Goal: Transaction & Acquisition: Register for event/course

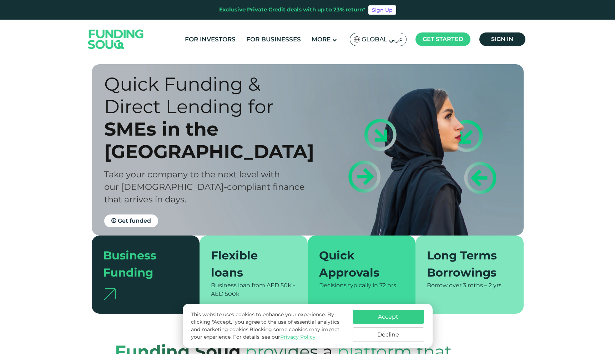
click at [390, 317] on button "Accept" at bounding box center [388, 317] width 71 height 14
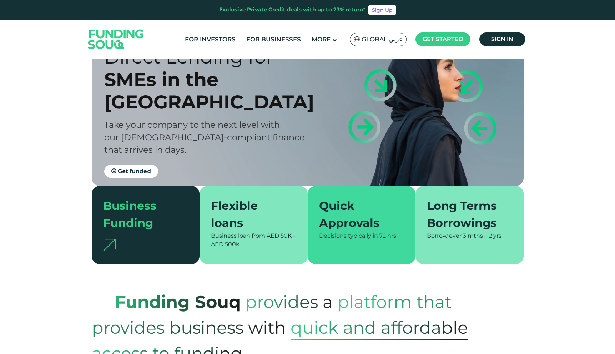
scroll to position [71, 0]
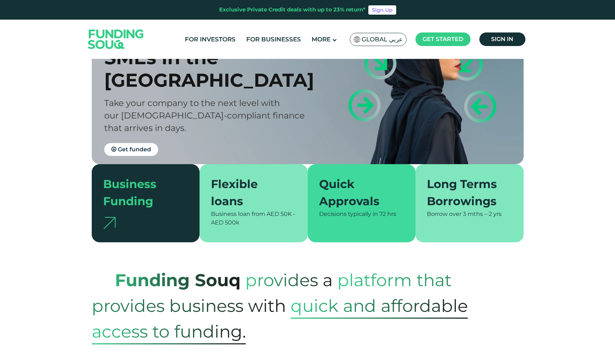
click at [262, 217] on div "Business loan from AED 50K - AED 500k" at bounding box center [253, 218] width 85 height 17
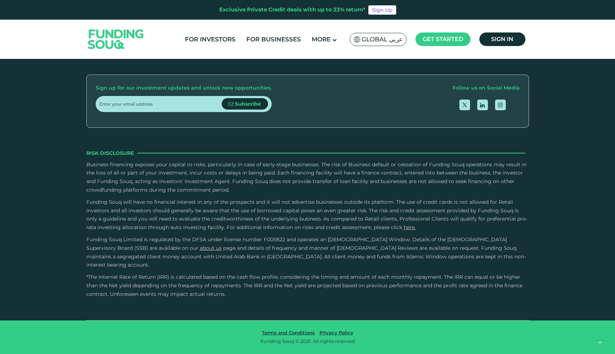
scroll to position [1055, 0]
click at [377, 36] on span "Global عربي" at bounding box center [381, 39] width 41 height 8
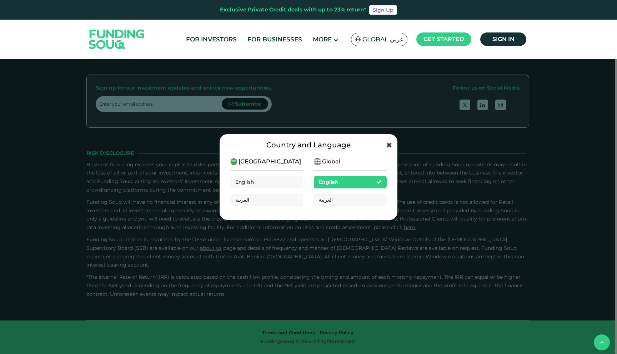
click at [389, 140] on span at bounding box center [389, 145] width 6 height 11
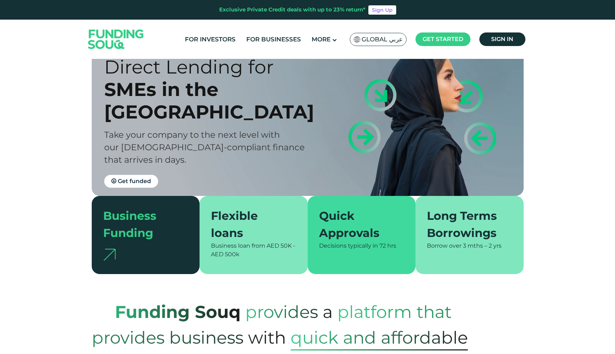
scroll to position [0, 0]
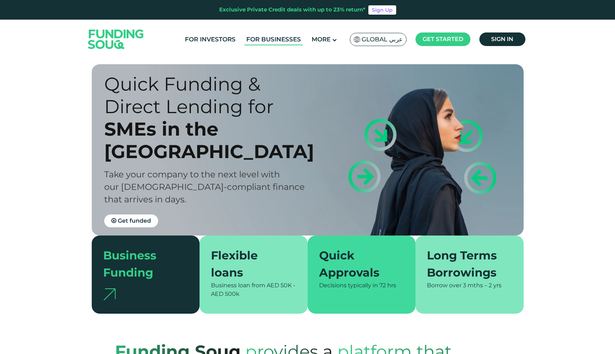
click at [279, 37] on link "For Businesses" at bounding box center [273, 40] width 58 height 12
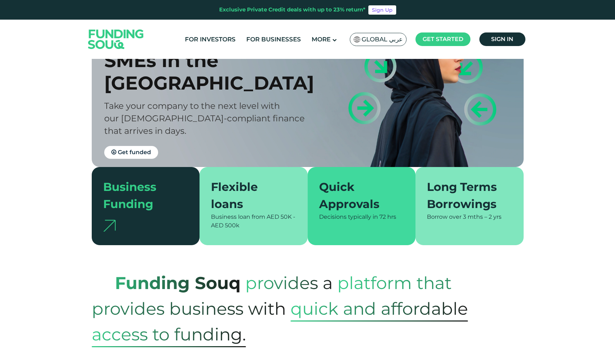
scroll to position [71, 0]
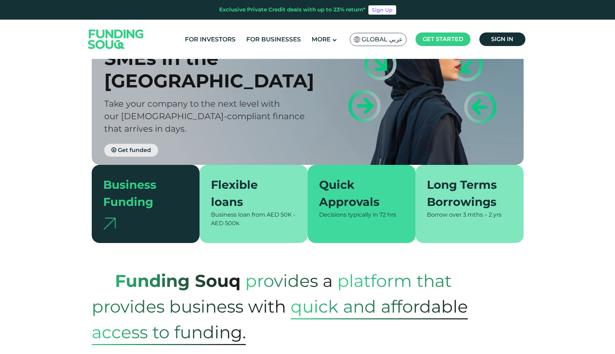
click at [131, 147] on span "Get funded" at bounding box center [134, 150] width 33 height 7
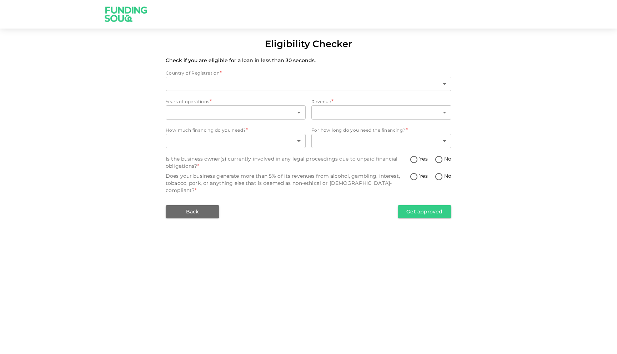
type input "1"
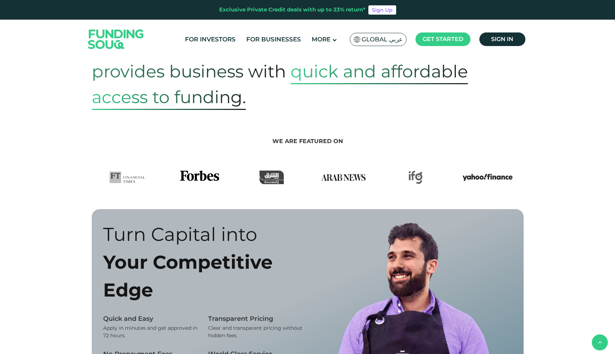
scroll to position [342, 0]
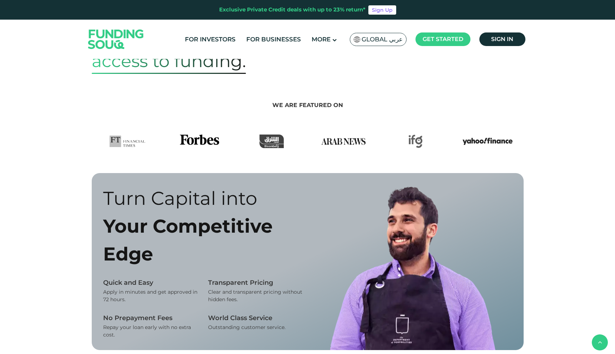
click at [196, 142] on img at bounding box center [199, 142] width 39 height 14
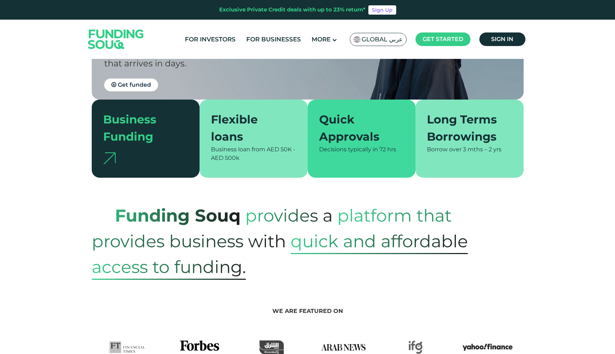
scroll to position [0, 0]
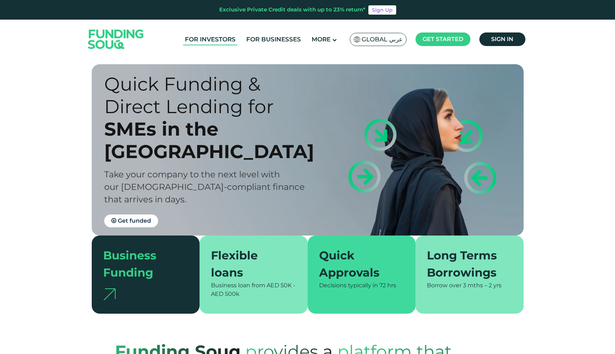
click at [223, 38] on link "For Investors" at bounding box center [210, 40] width 54 height 12
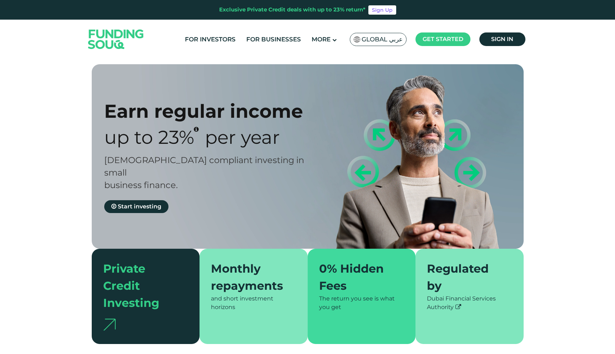
type tc-range-slider "4"
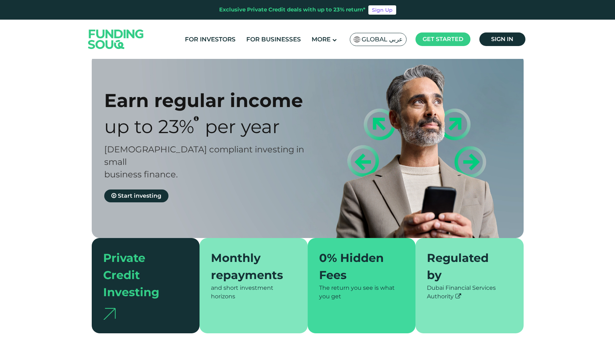
scroll to position [14, 0]
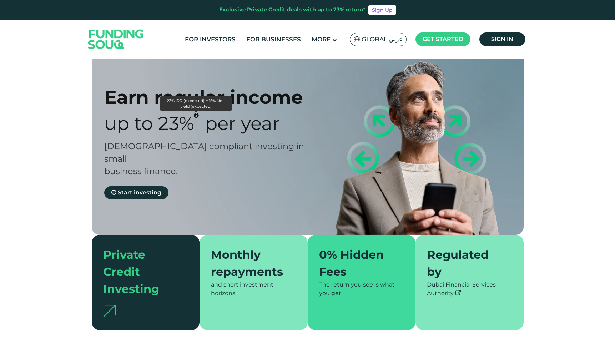
click at [194, 115] on icon "23% IRR (expected) ~ 15% Net yield (expected)" at bounding box center [196, 115] width 5 height 6
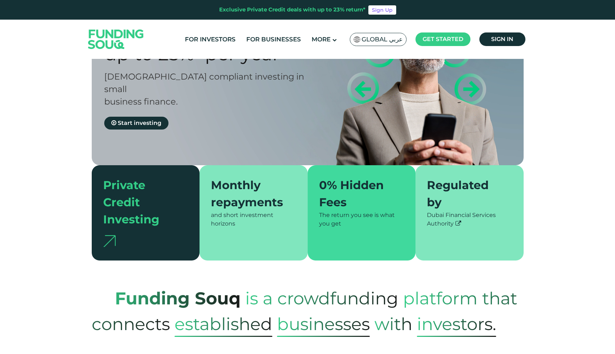
scroll to position [12, 0]
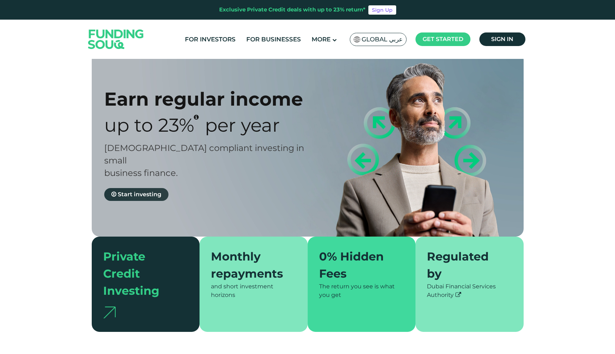
click at [139, 188] on link "Start investing" at bounding box center [136, 194] width 64 height 13
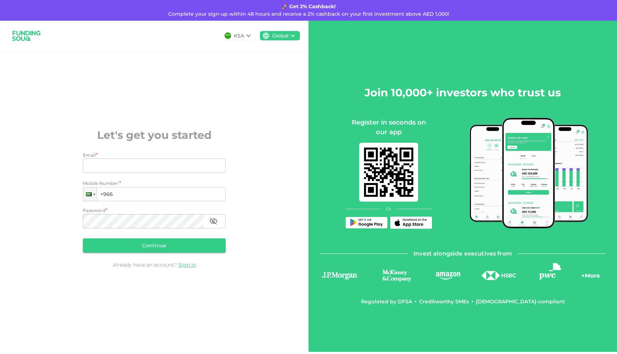
click at [429, 252] on span "Invest alongside executives from" at bounding box center [462, 254] width 98 height 10
click at [419, 252] on span "Invest alongside executives from" at bounding box center [462, 254] width 98 height 10
click at [240, 32] on div "KSA" at bounding box center [239, 35] width 10 height 7
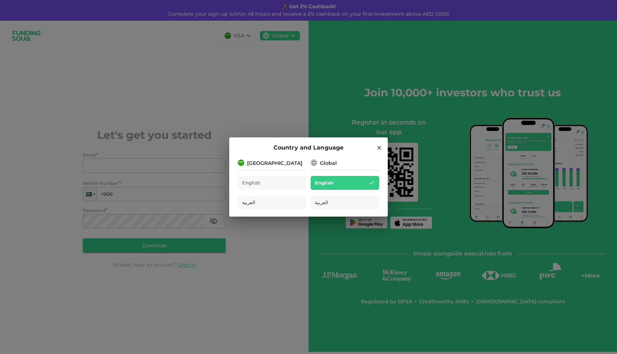
click at [376, 148] on icon at bounding box center [379, 148] width 6 height 6
